Goal: Transaction & Acquisition: Purchase product/service

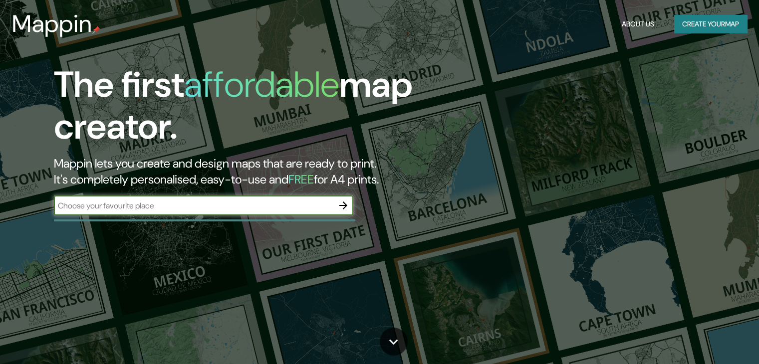
click at [167, 214] on div "​" at bounding box center [203, 206] width 299 height 20
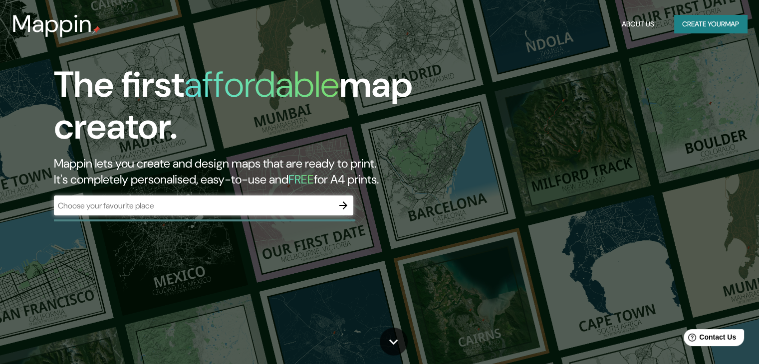
click at [169, 213] on div "​" at bounding box center [203, 206] width 299 height 20
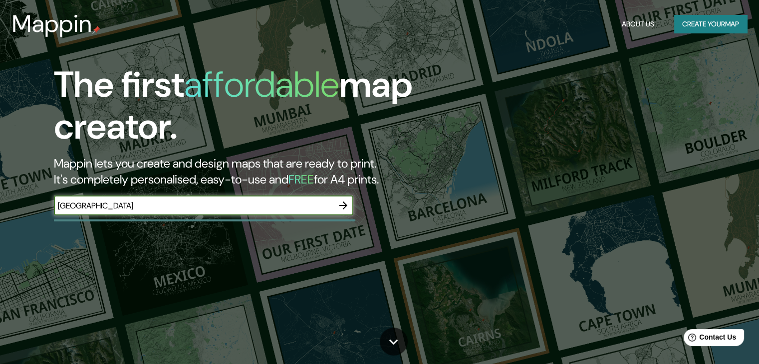
type input "[GEOGRAPHIC_DATA]"
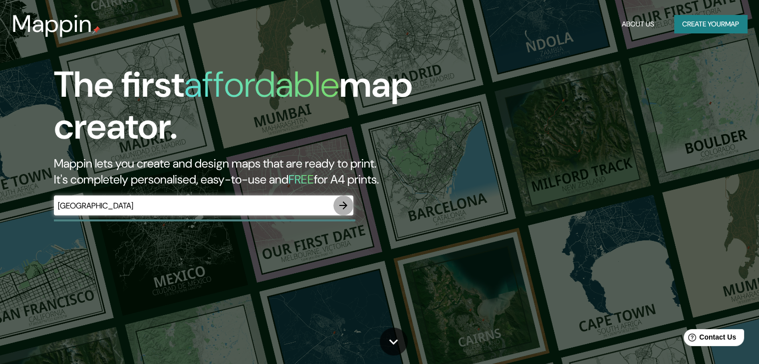
click at [340, 205] on icon "button" at bounding box center [343, 206] width 8 height 8
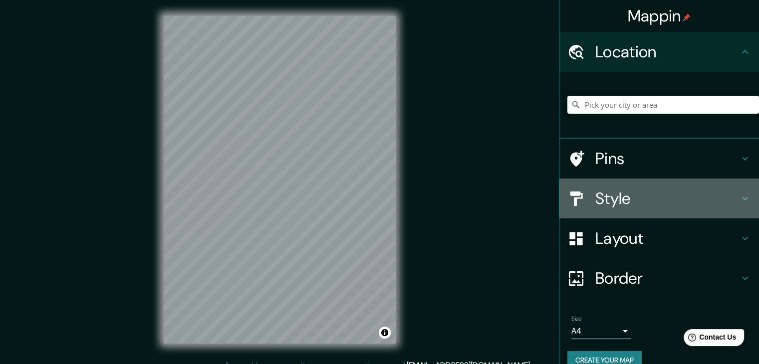
click at [632, 205] on h4 "Style" at bounding box center [667, 199] width 144 height 20
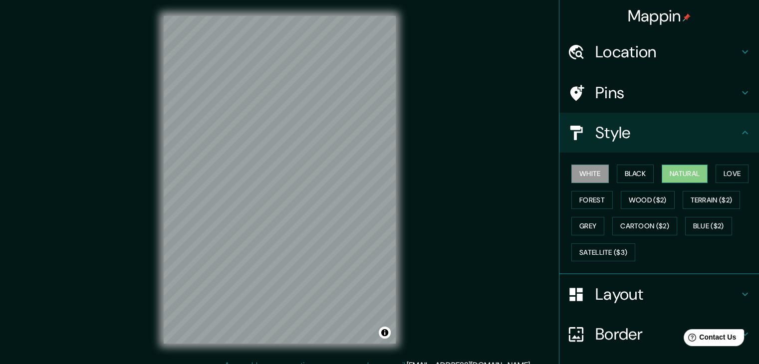
click at [677, 167] on button "Natural" at bounding box center [685, 174] width 46 height 18
click at [620, 250] on button "Satellite ($3)" at bounding box center [603, 253] width 64 height 18
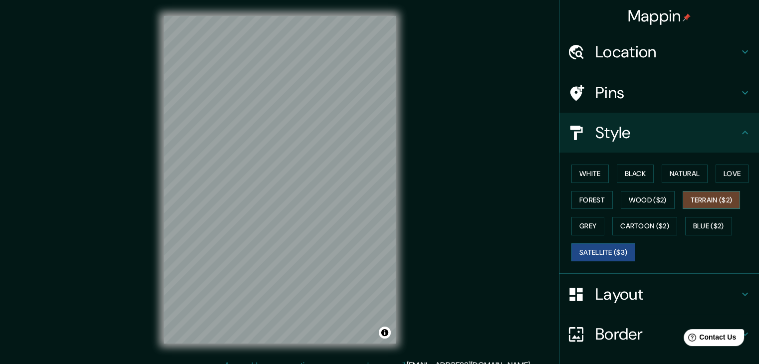
click at [695, 200] on button "Terrain ($2)" at bounding box center [712, 200] width 58 height 18
click at [675, 174] on button "Natural" at bounding box center [685, 174] width 46 height 18
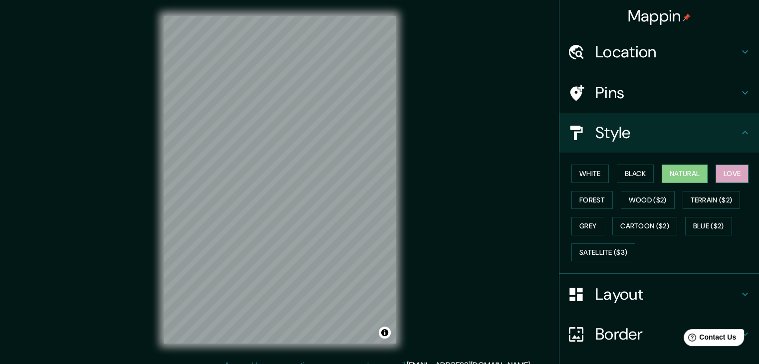
click at [729, 172] on button "Love" at bounding box center [732, 174] width 33 height 18
click at [580, 169] on button "White" at bounding box center [589, 174] width 37 height 18
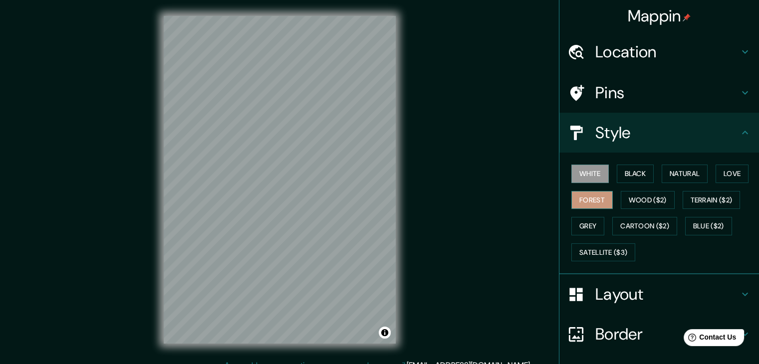
click at [593, 195] on button "Forest" at bounding box center [591, 200] width 41 height 18
click at [642, 180] on button "Black" at bounding box center [635, 174] width 37 height 18
click at [586, 174] on button "White" at bounding box center [589, 174] width 37 height 18
click at [618, 80] on div "Pins" at bounding box center [659, 93] width 200 height 40
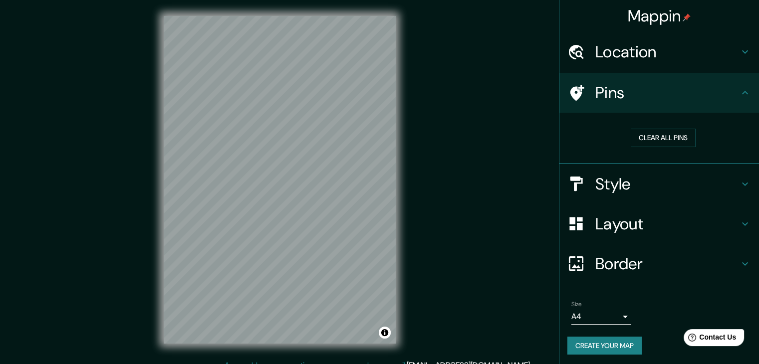
click at [631, 53] on h4 "Location" at bounding box center [667, 52] width 144 height 20
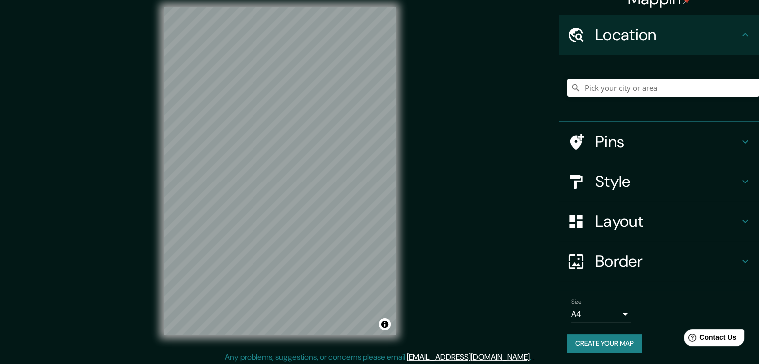
scroll to position [11, 0]
